Goal: Information Seeking & Learning: Learn about a topic

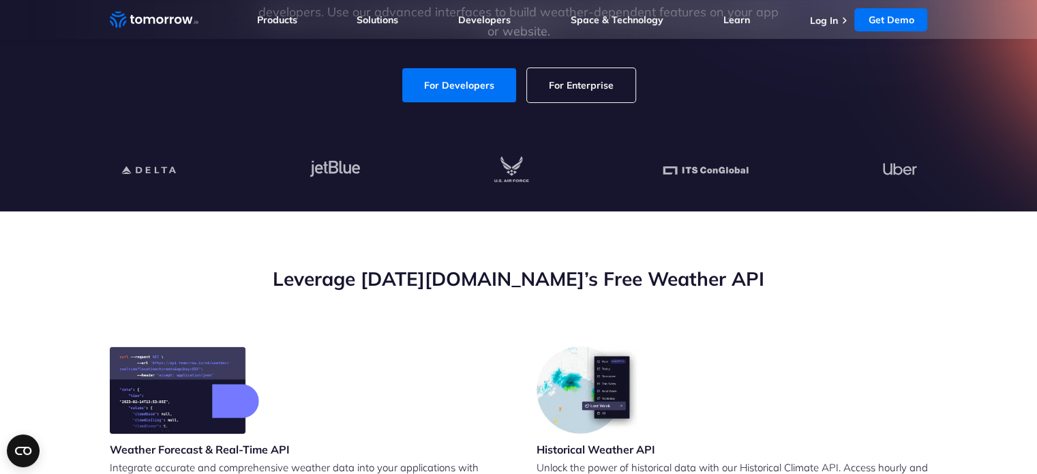
scroll to position [281, 0]
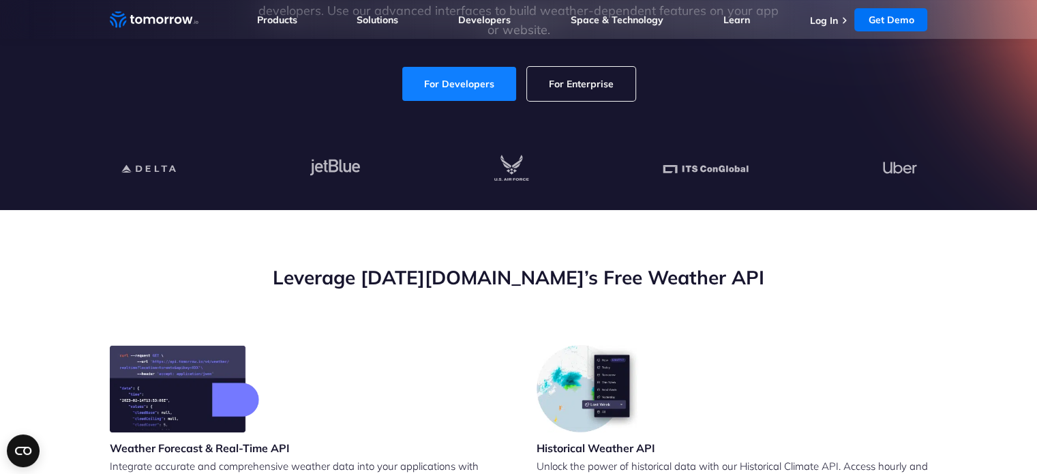
click at [475, 76] on link "For Developers" at bounding box center [459, 84] width 114 height 34
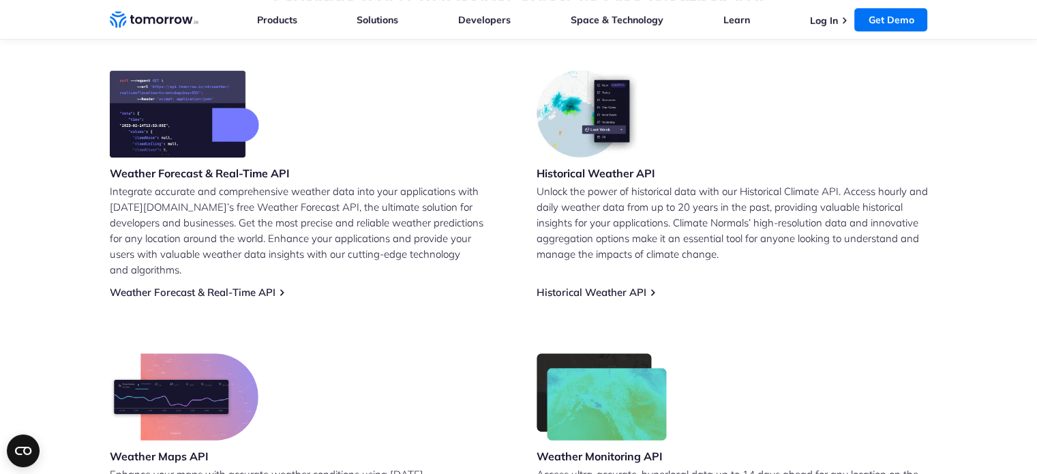
scroll to position [558, 0]
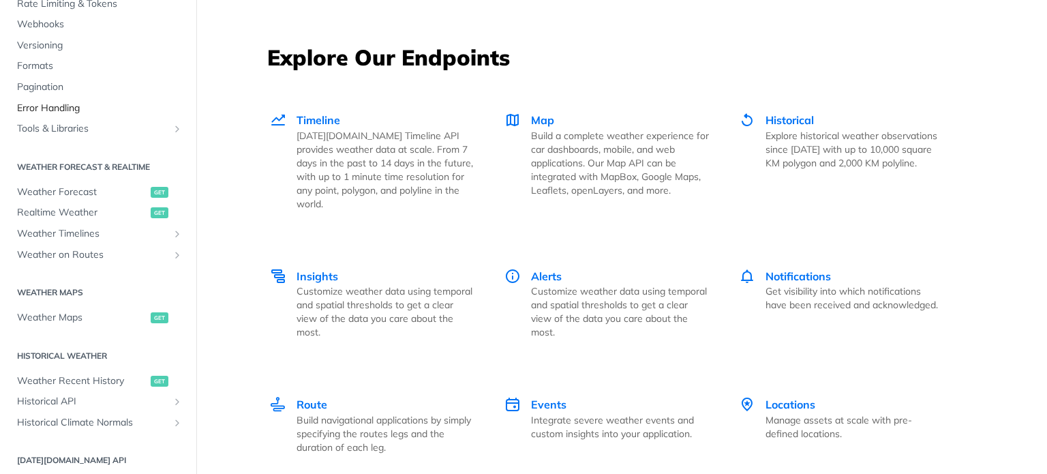
scroll to position [149, 0]
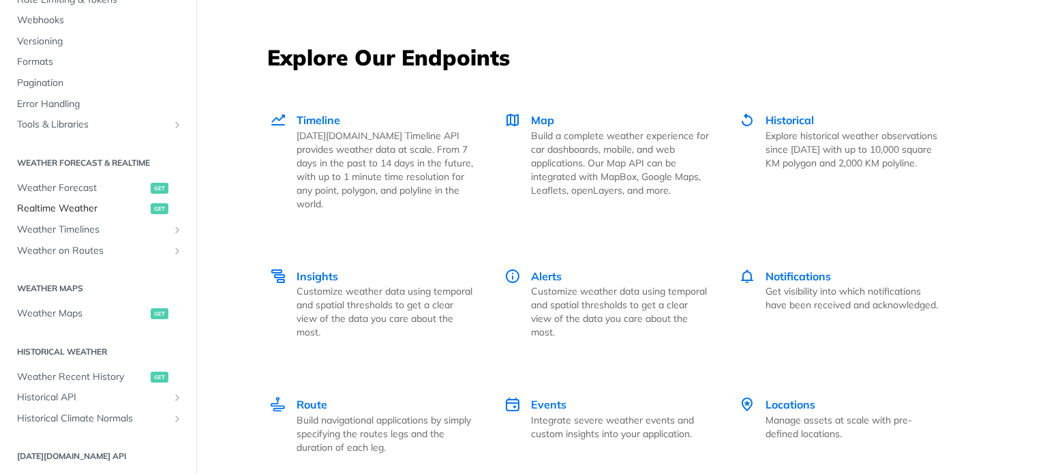
click at [78, 209] on span "Realtime Weather" at bounding box center [82, 209] width 130 height 14
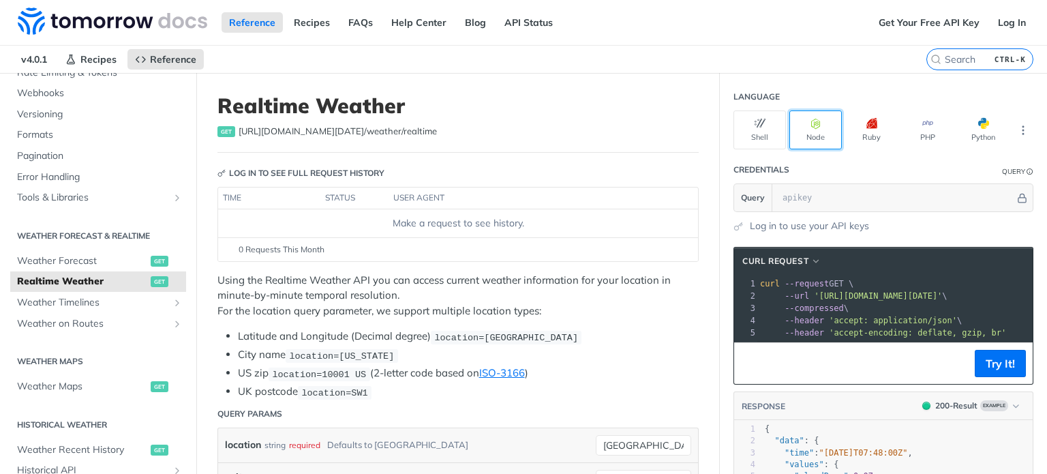
click at [798, 128] on button "Node" at bounding box center [816, 129] width 53 height 39
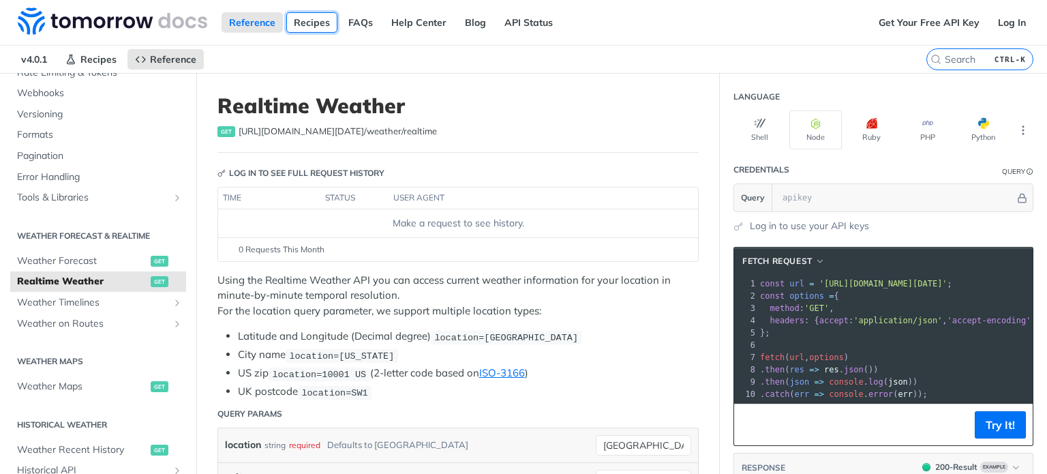
click at [303, 18] on link "Recipes" at bounding box center [311, 22] width 51 height 20
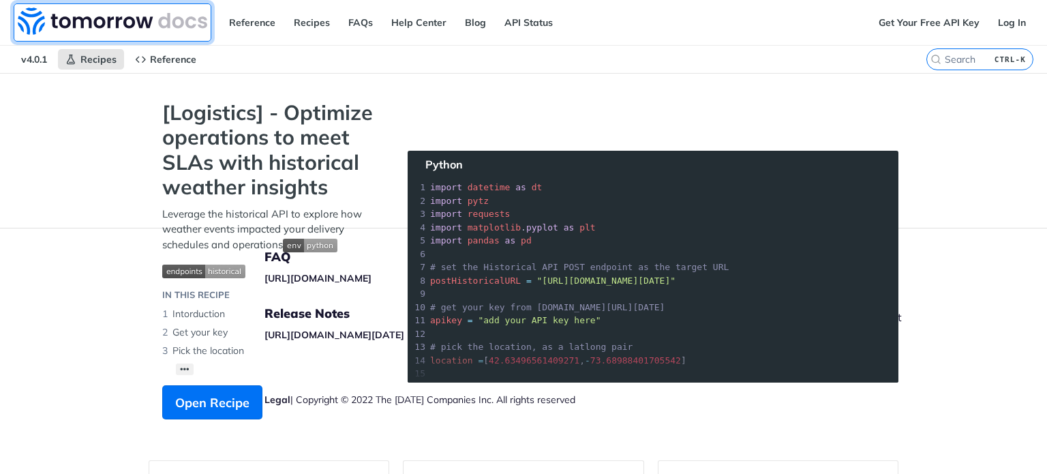
click at [123, 18] on img at bounding box center [113, 21] width 190 height 27
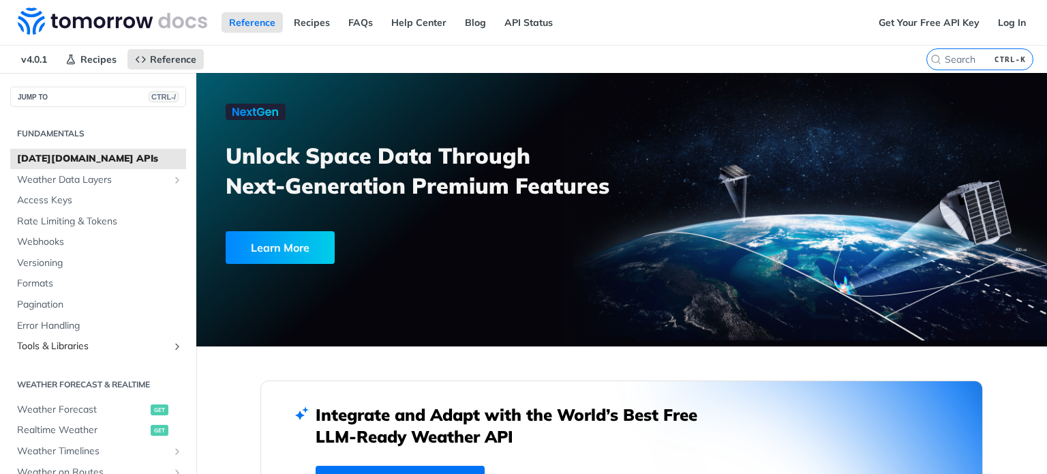
click at [18, 346] on span "Tools & Libraries" at bounding box center [92, 347] width 151 height 14
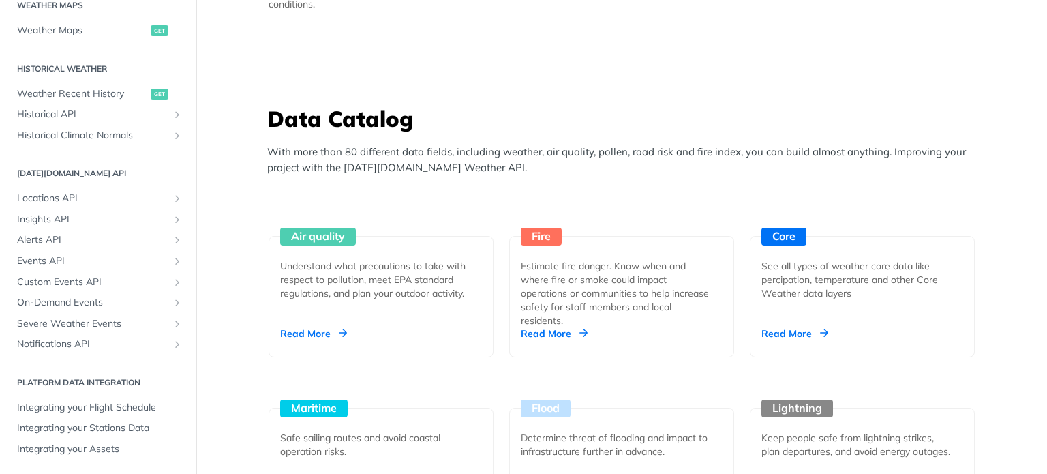
scroll to position [1121, 0]
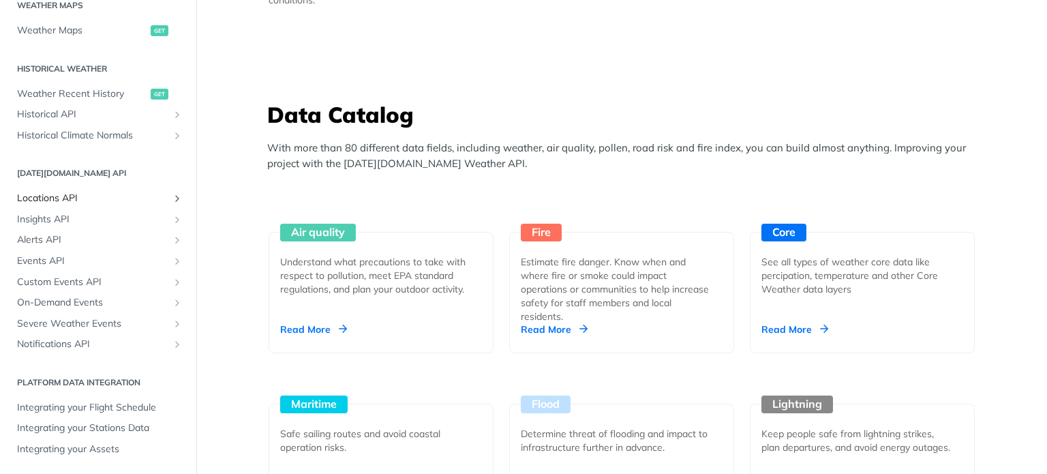
click at [55, 198] on span "Locations API" at bounding box center [92, 199] width 151 height 14
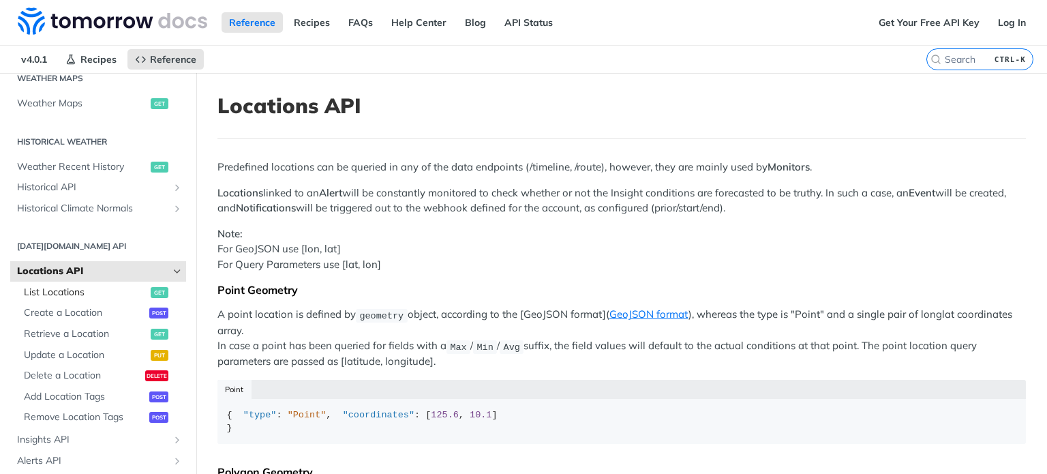
click at [80, 297] on span "List Locations" at bounding box center [85, 293] width 123 height 14
